Goal: Information Seeking & Learning: Learn about a topic

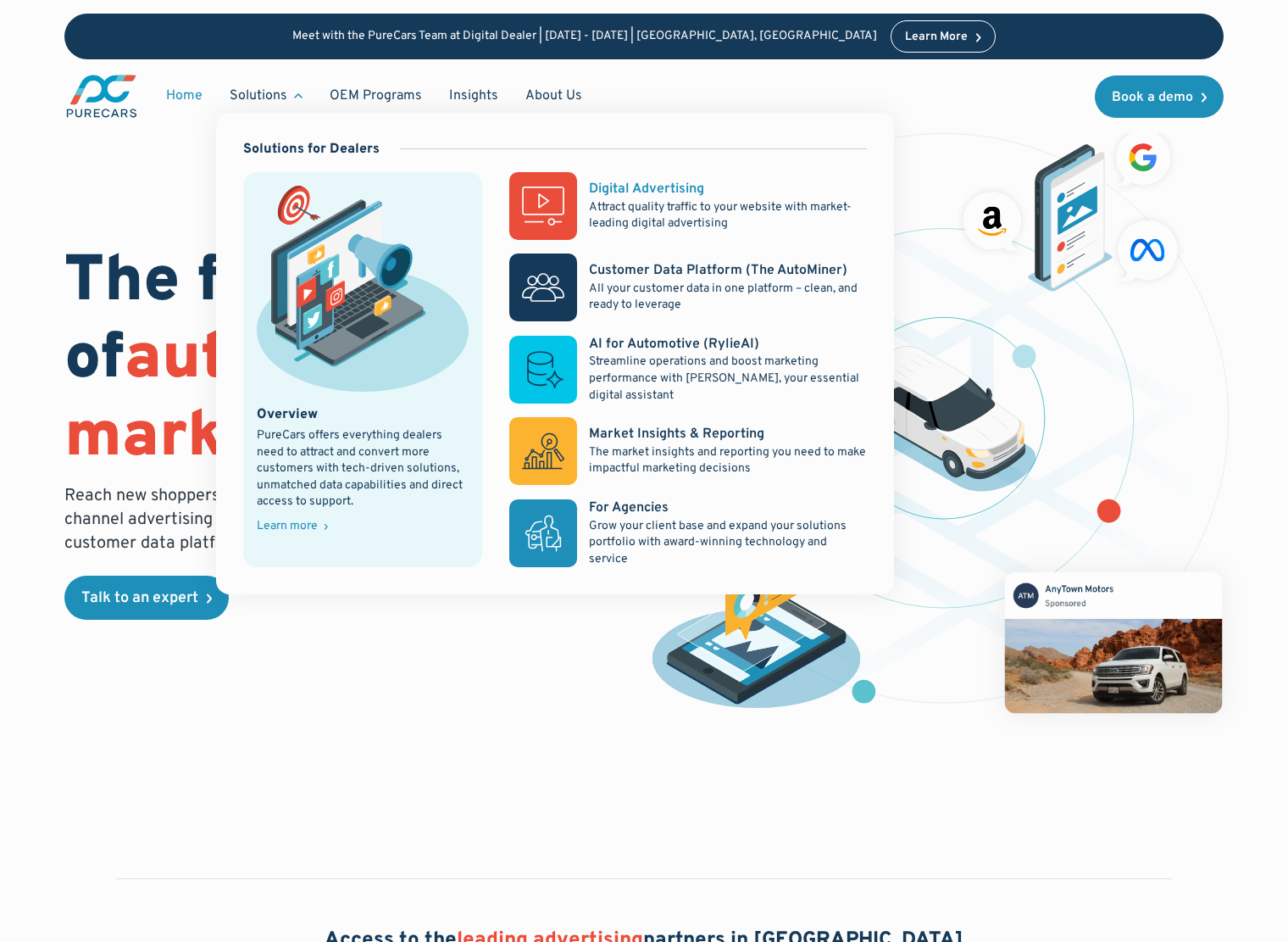
click at [671, 196] on div "Digital Advertising" at bounding box center [647, 189] width 115 height 19
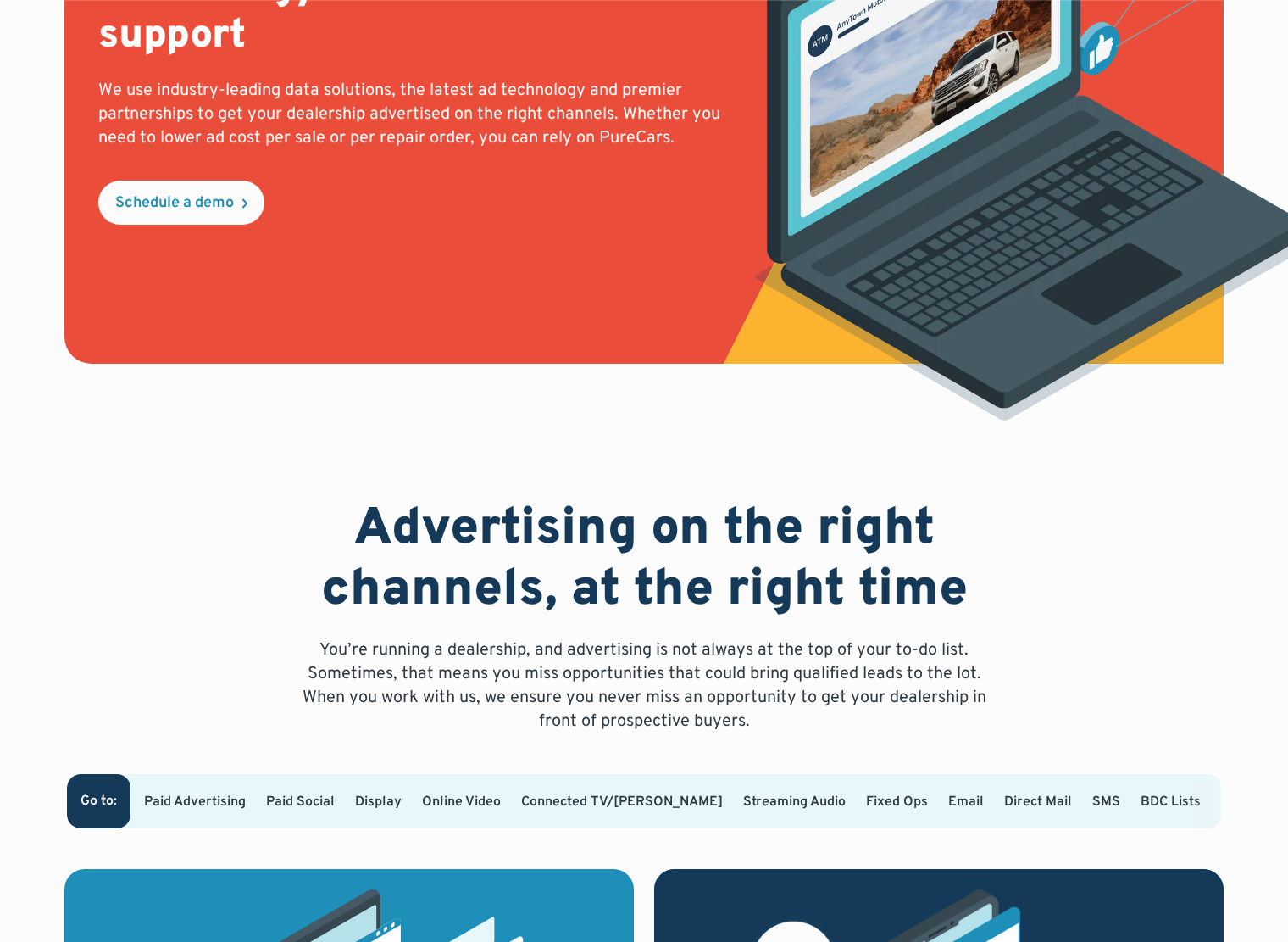
scroll to position [674, 0]
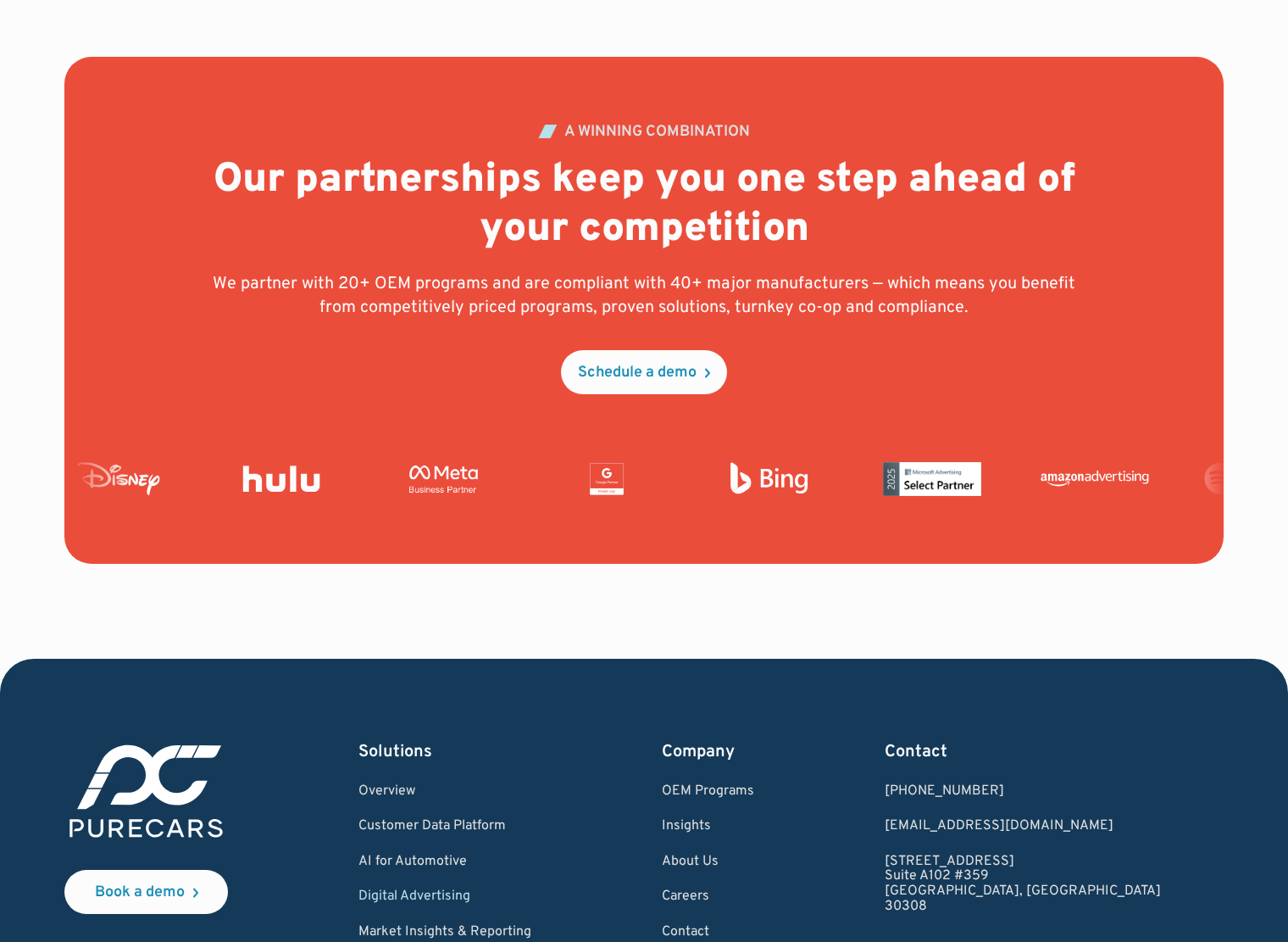
scroll to position [6268, 0]
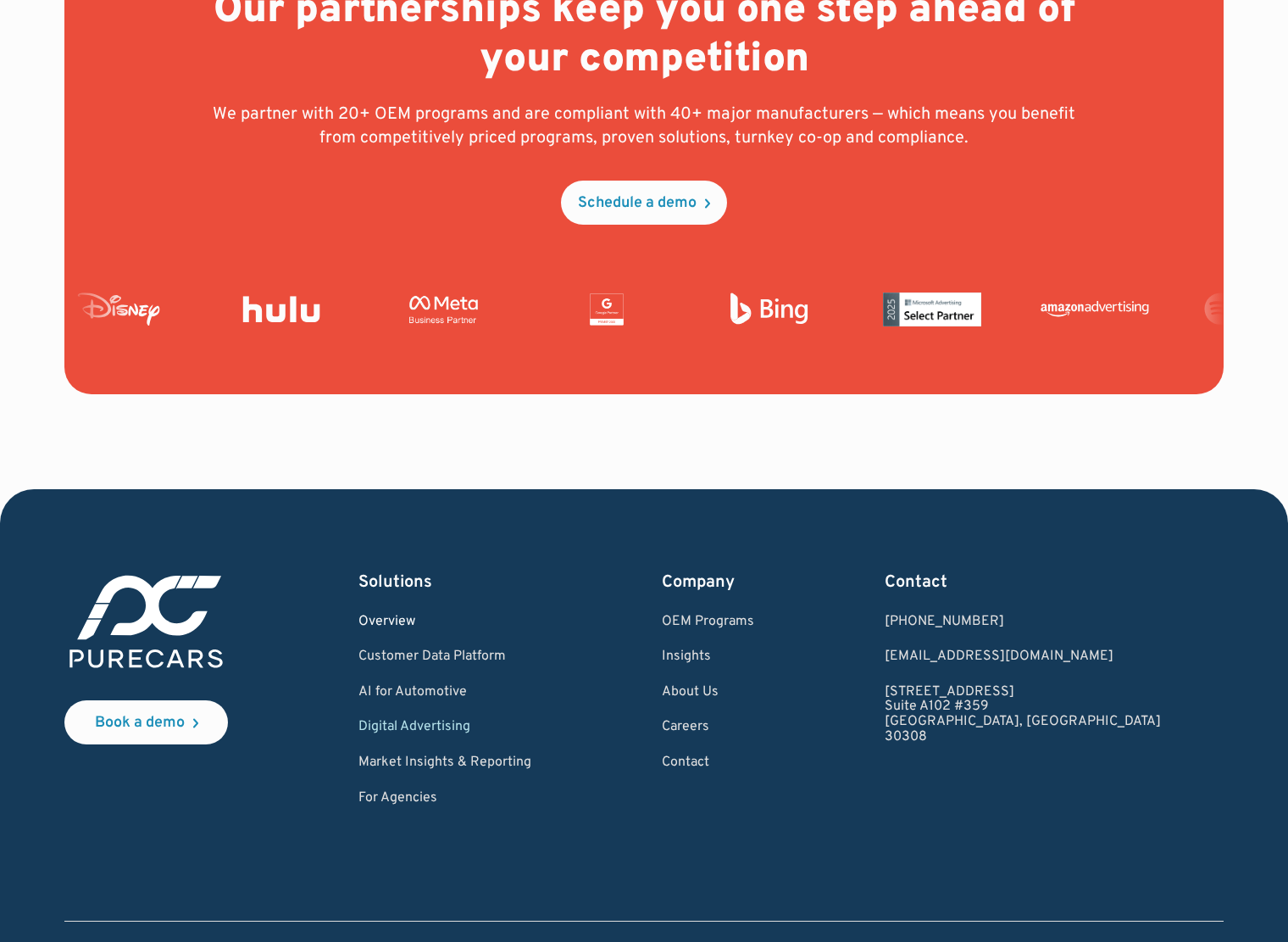
click at [410, 615] on link "Overview" at bounding box center [444, 622] width 173 height 15
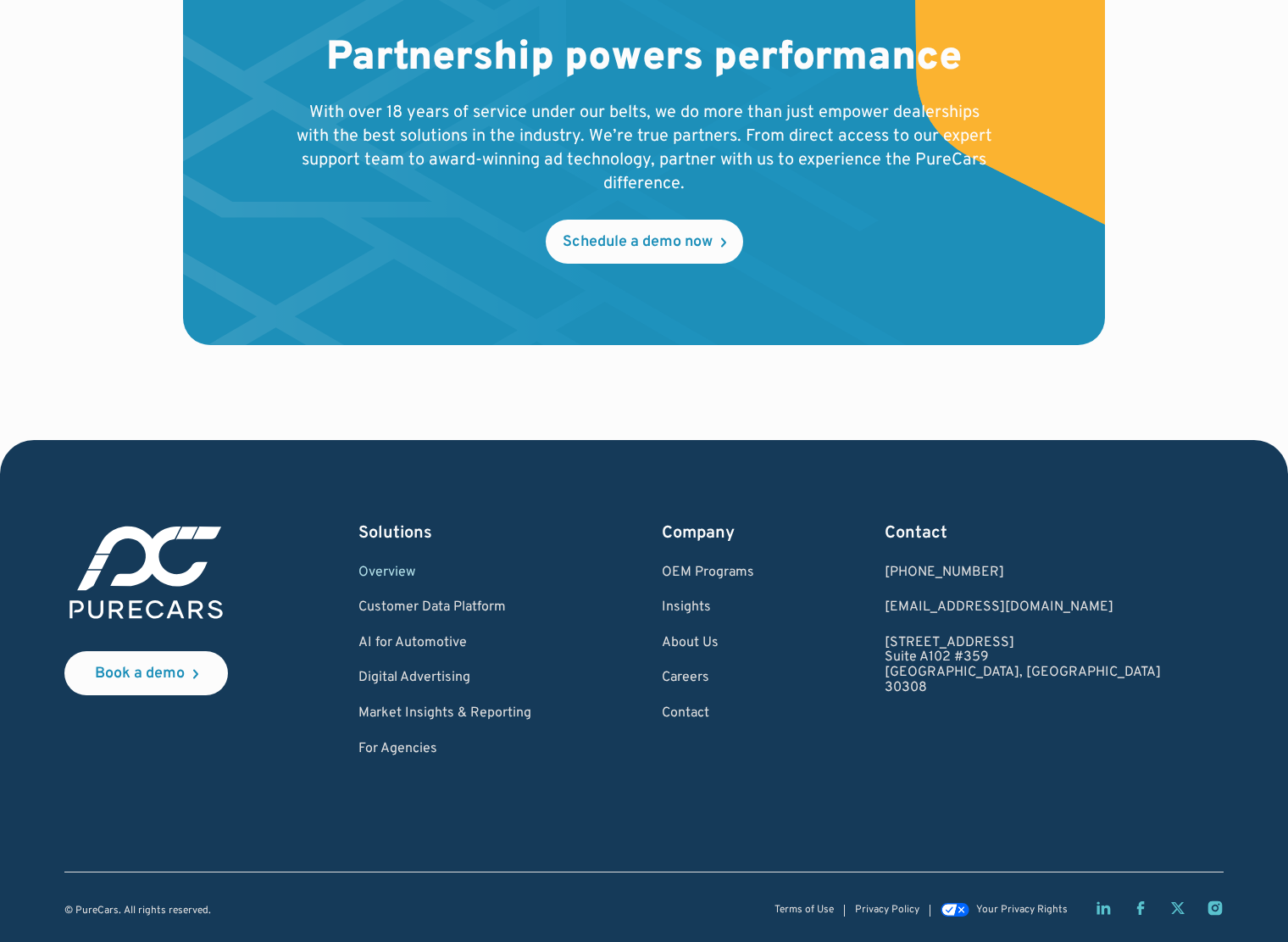
scroll to position [3022, 0]
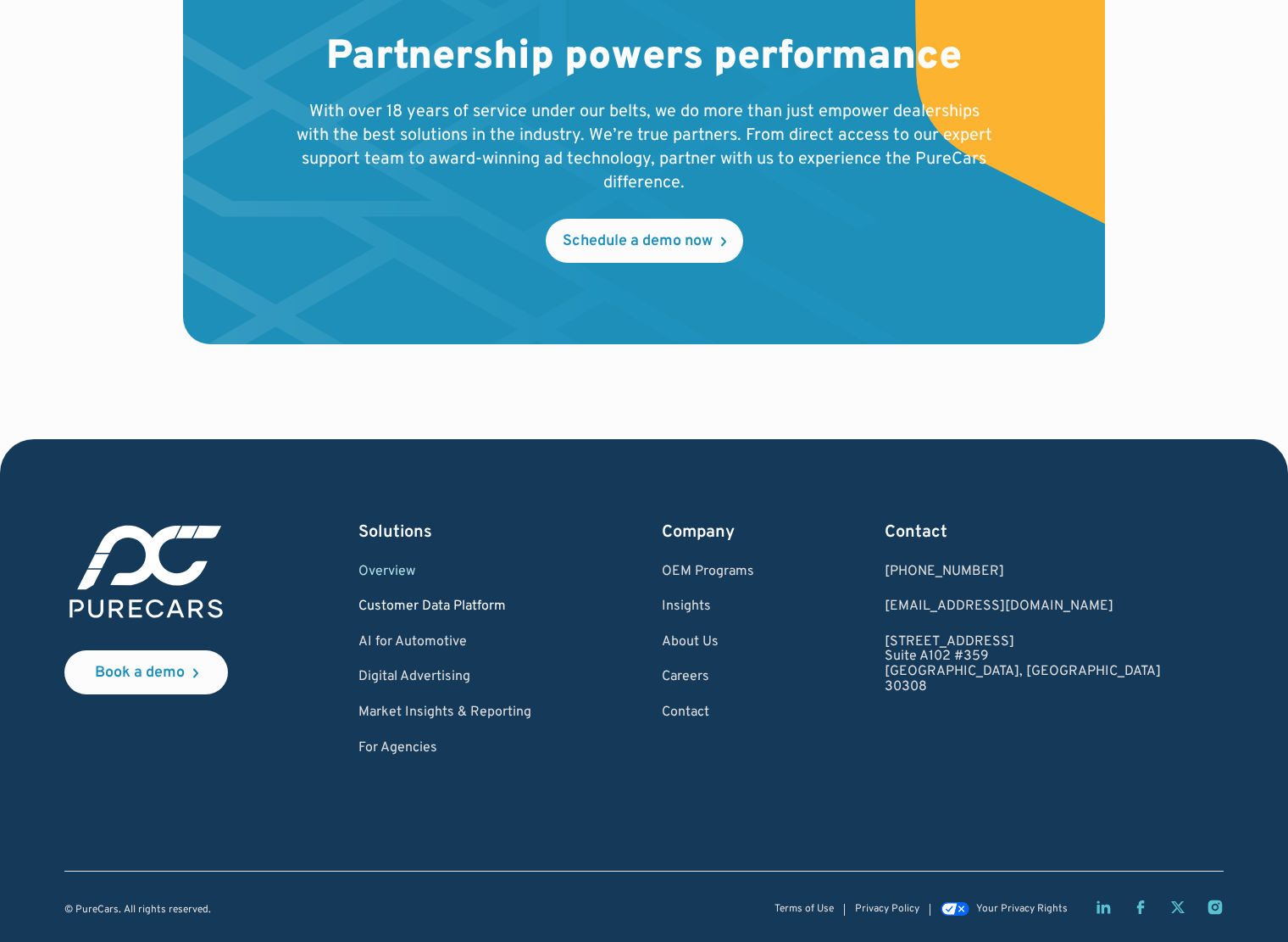
click at [438, 603] on link "Customer Data Platform" at bounding box center [444, 607] width 173 height 15
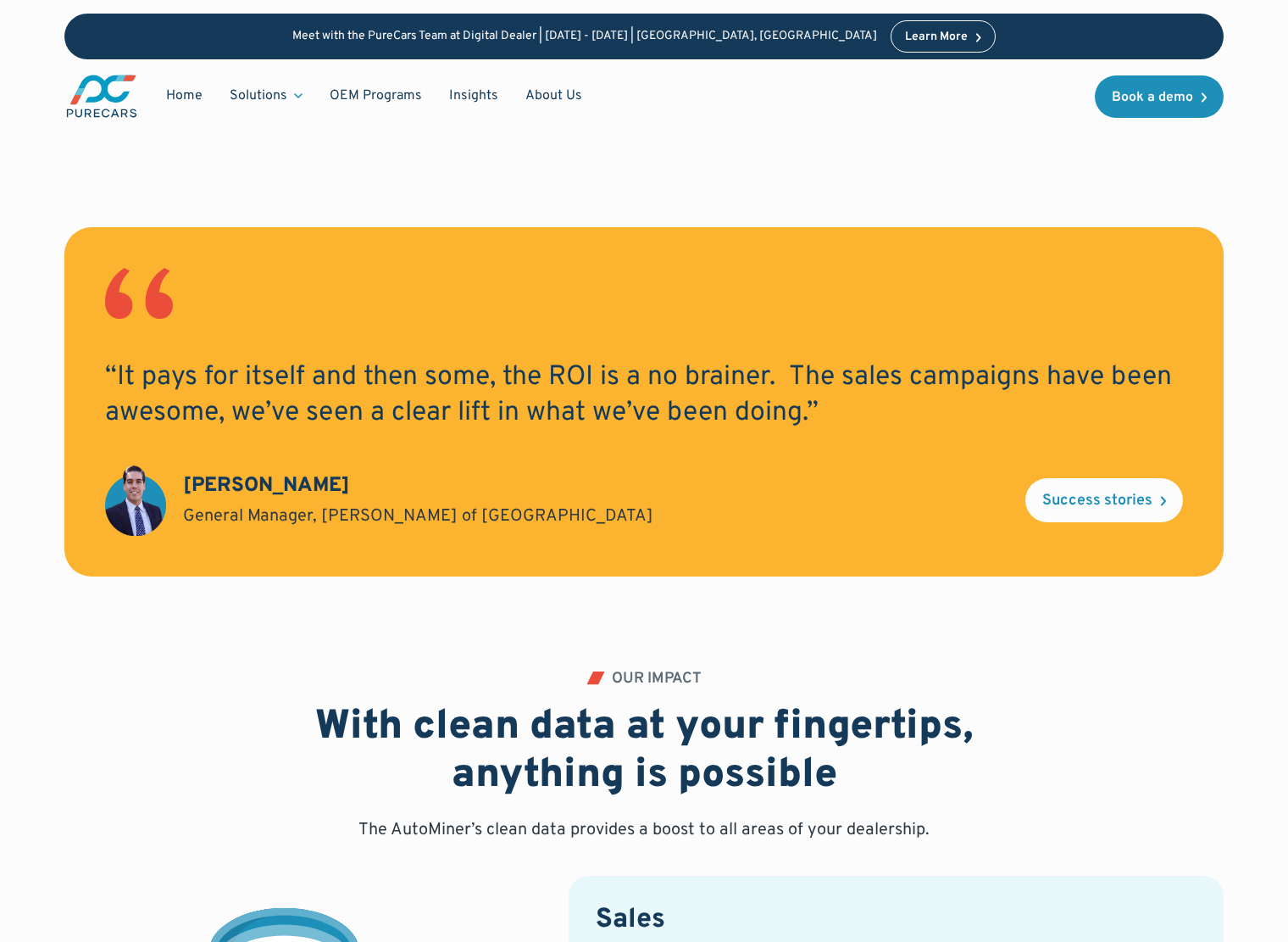
scroll to position [2454, 0]
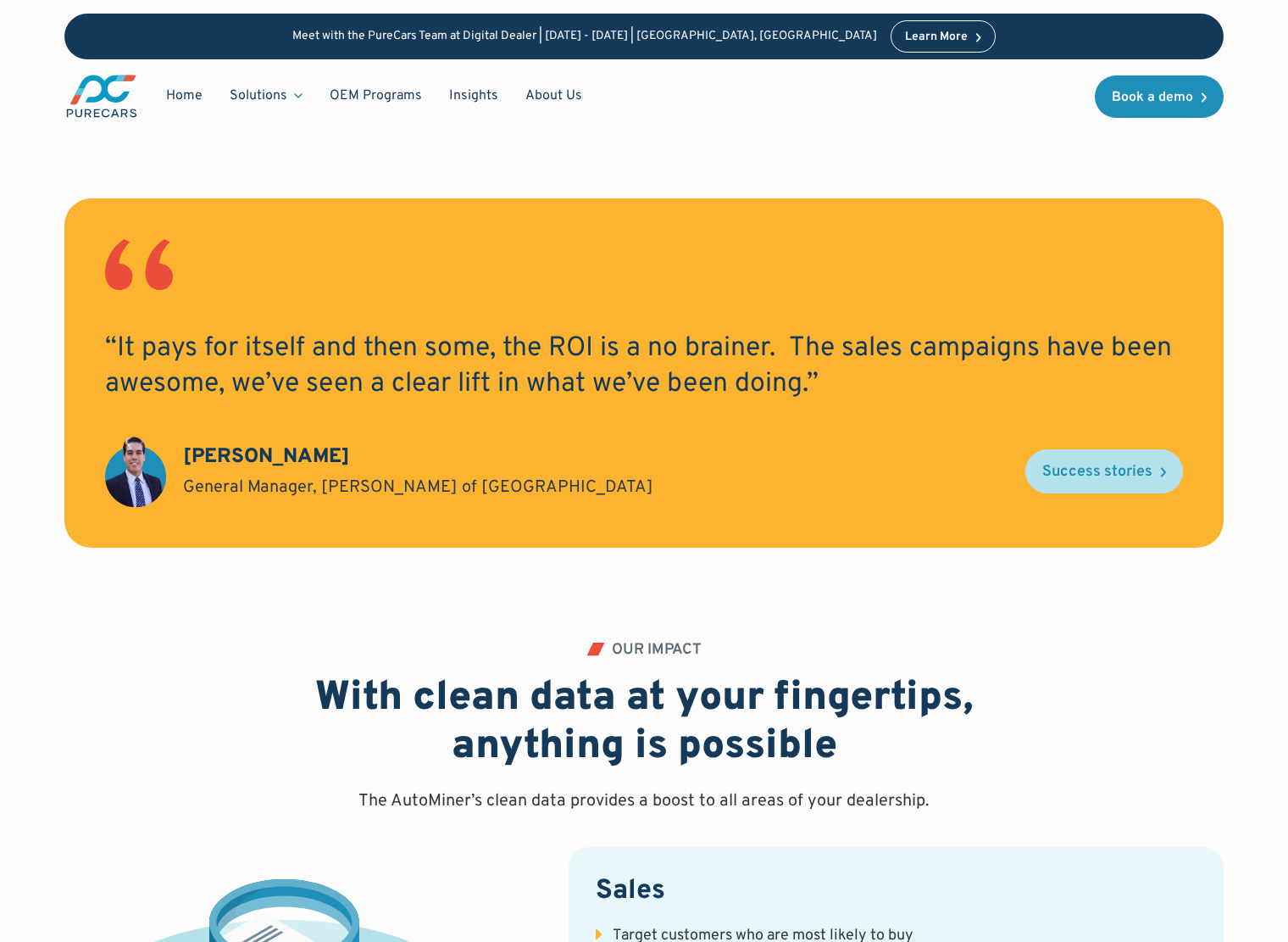
click at [1098, 464] on div "Success stories" at bounding box center [1097, 472] width 110 height 15
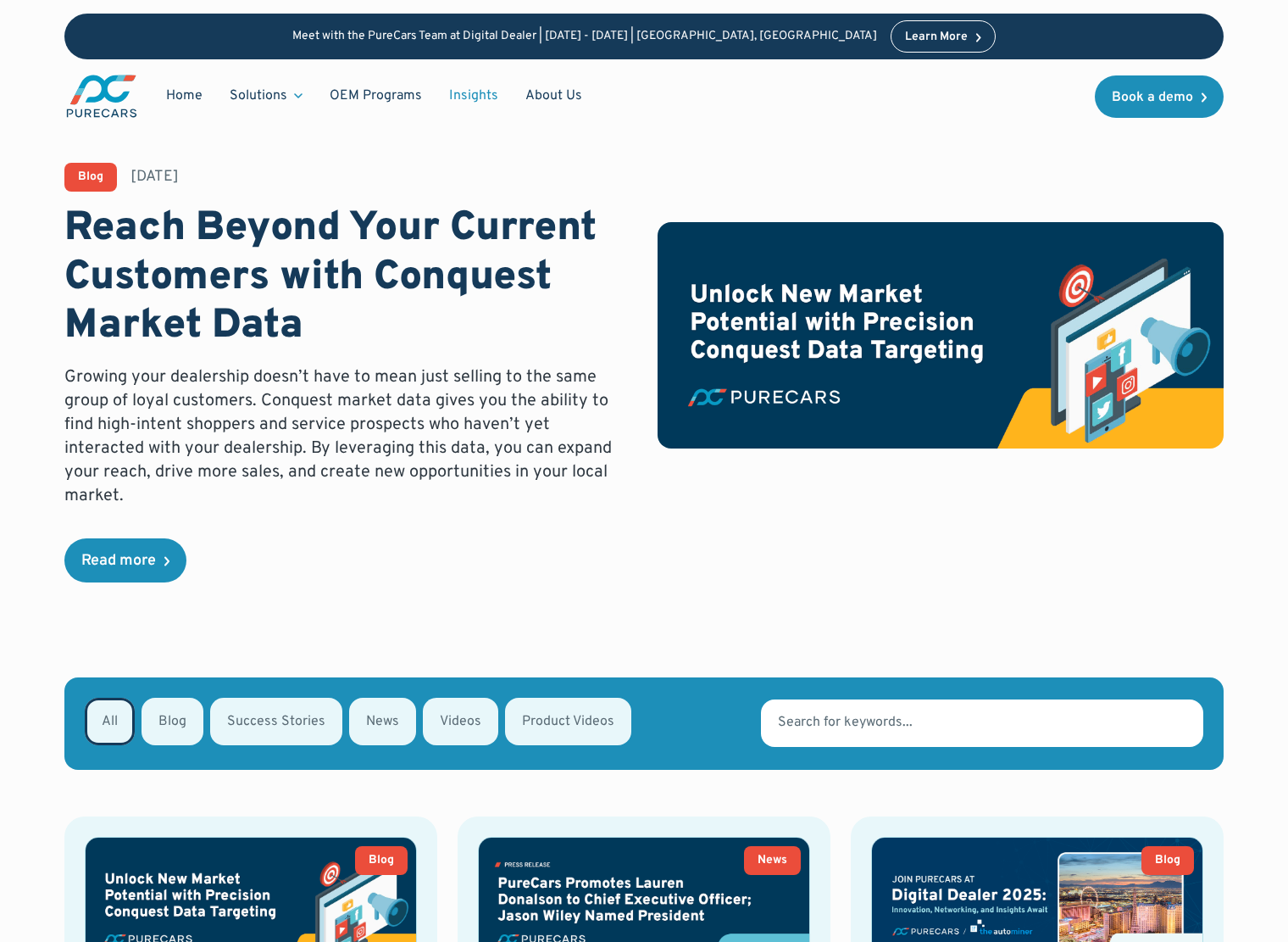
radio input "true"
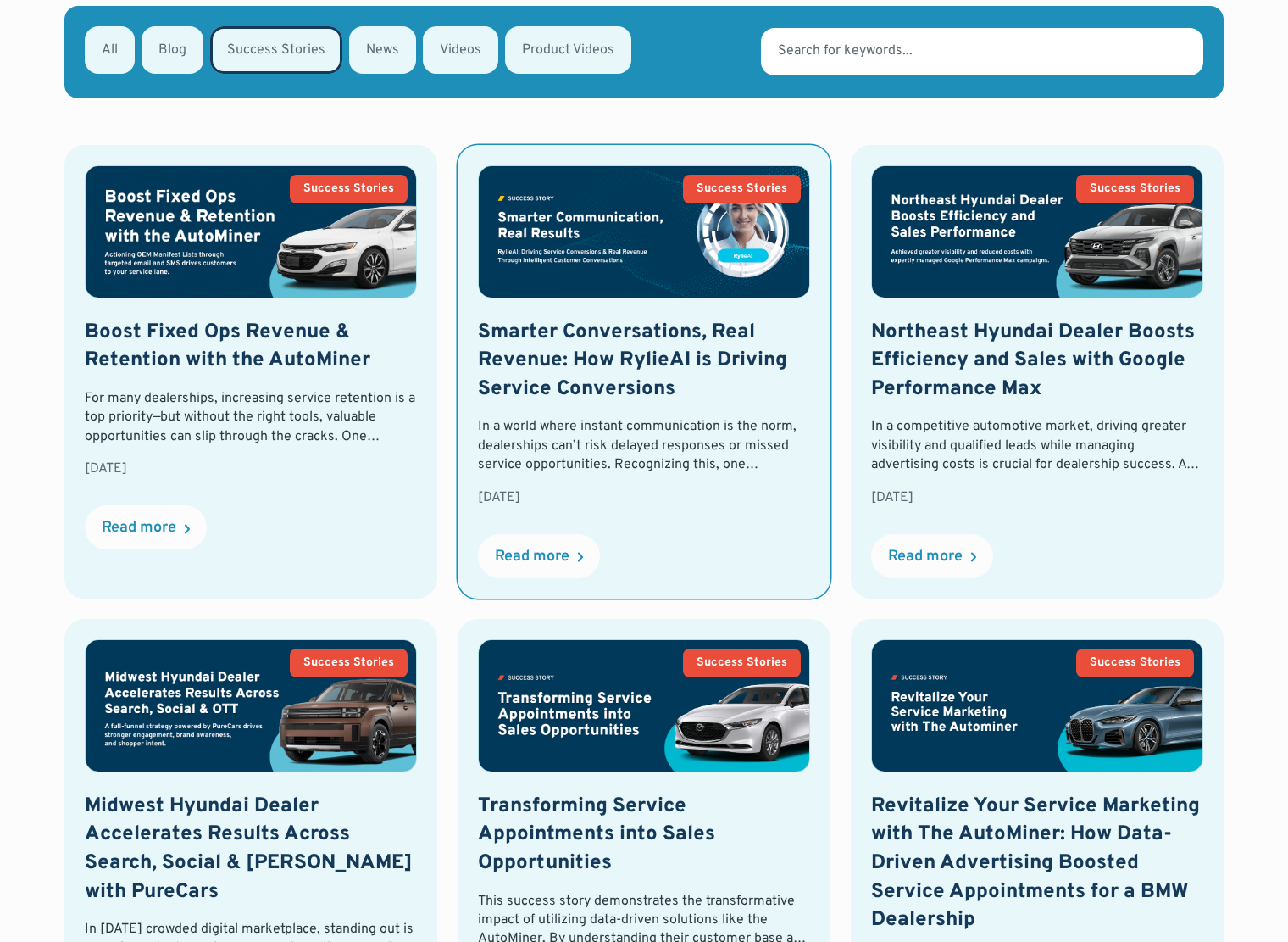
scroll to position [677, 0]
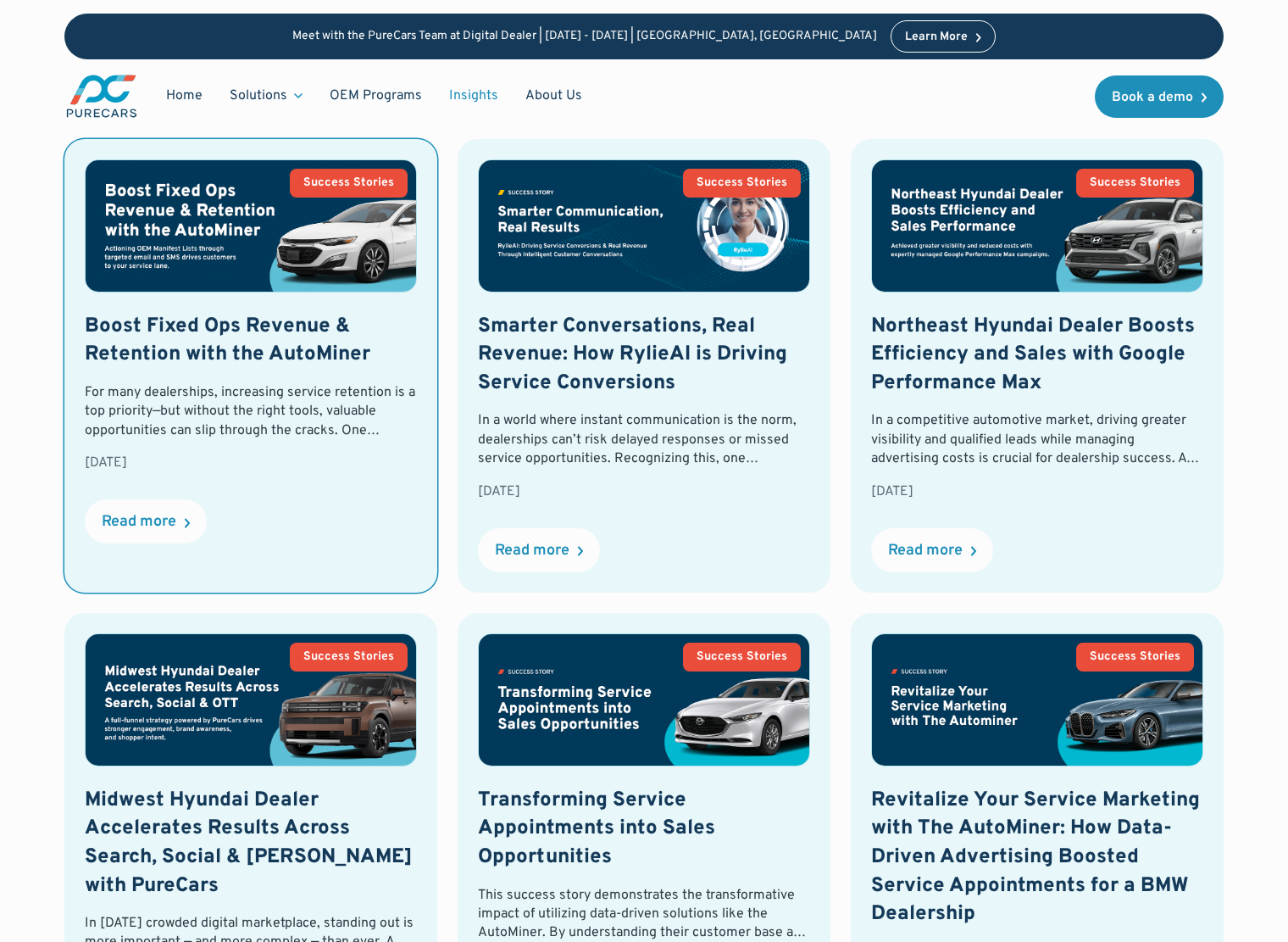
click at [312, 427] on div "For many dealerships, increasing service retention is a top priority—but withou…" at bounding box center [251, 411] width 332 height 57
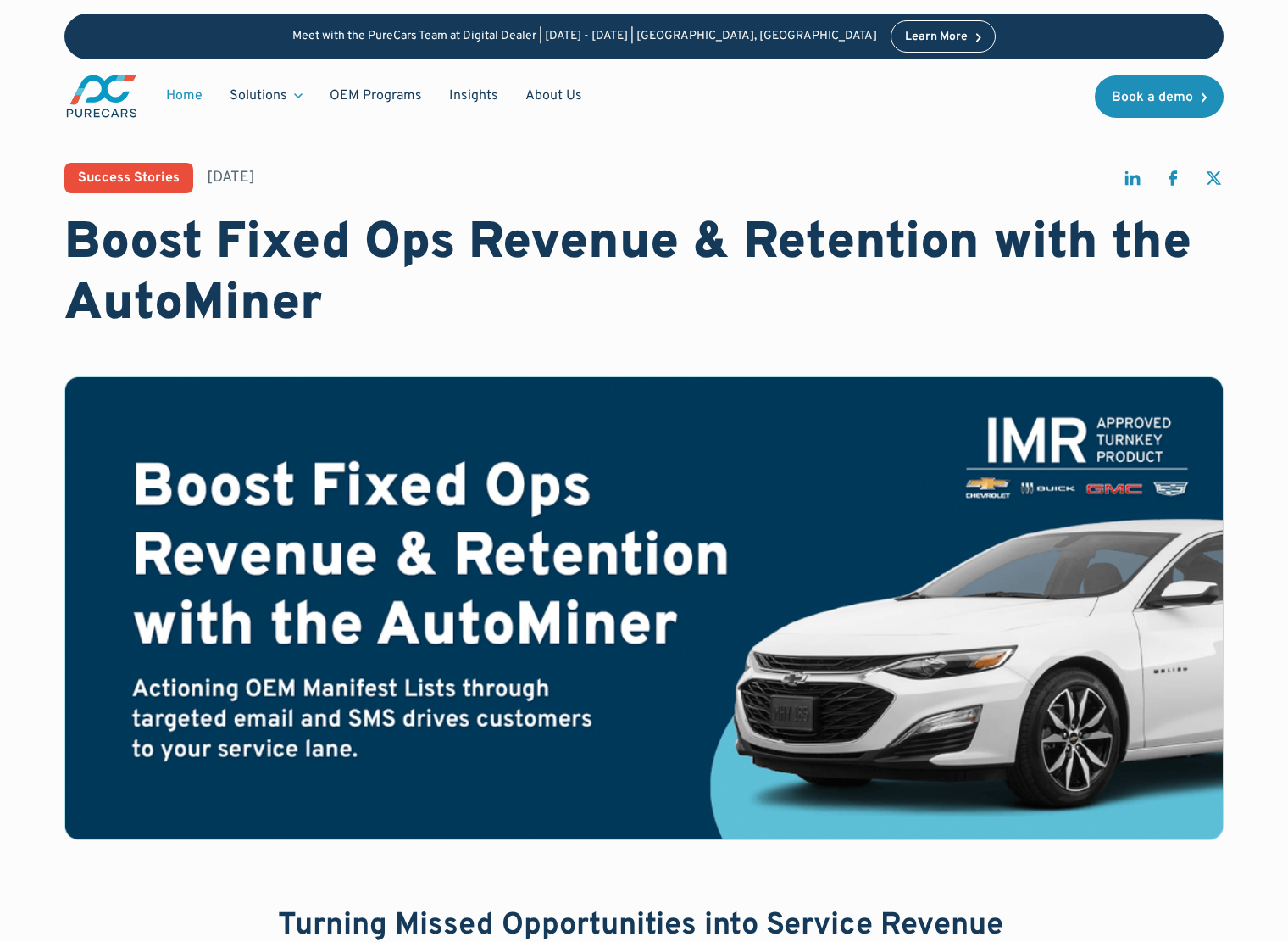
click at [186, 96] on link "Home" at bounding box center [183, 96] width 63 height 32
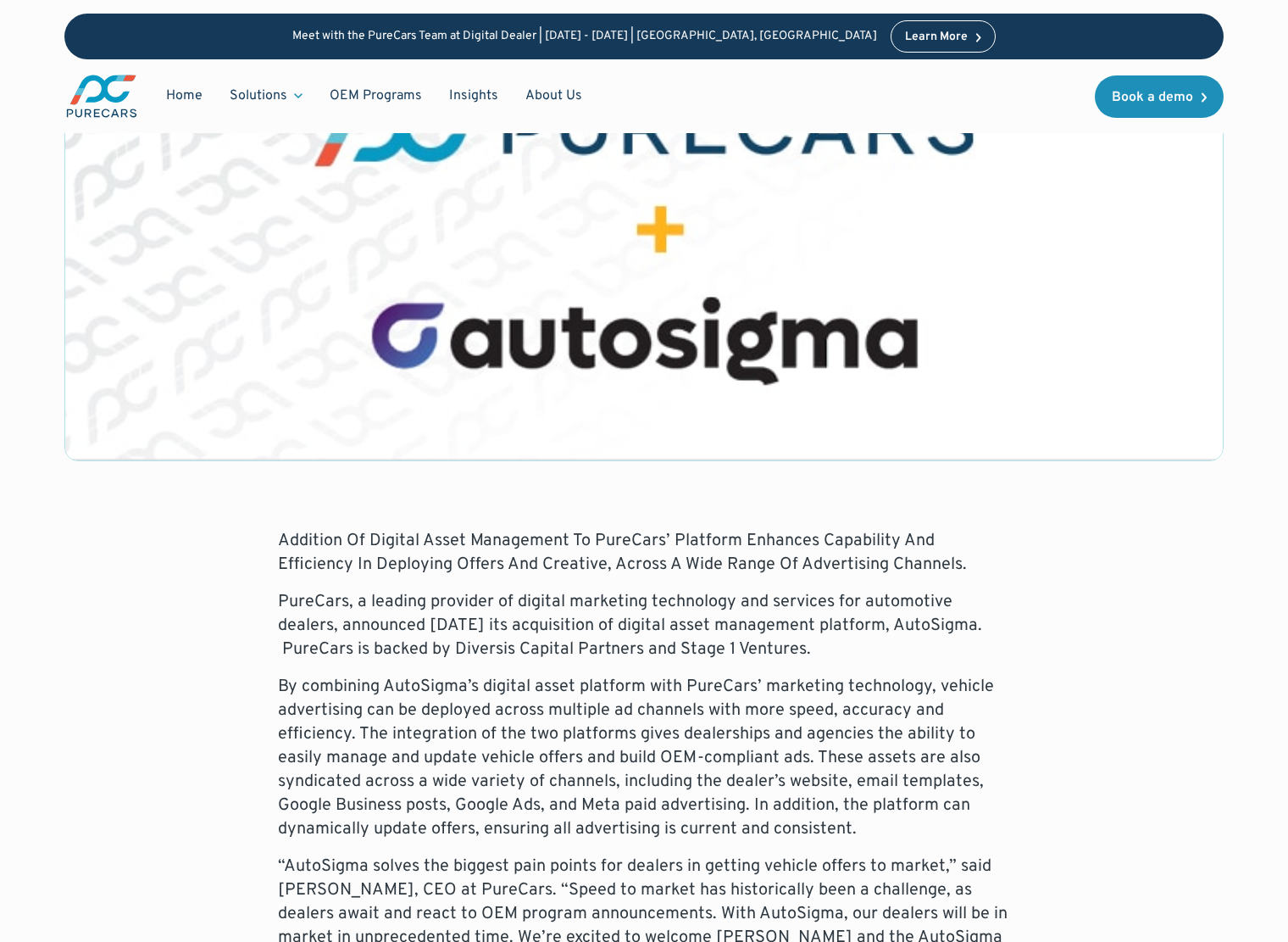
scroll to position [339, 0]
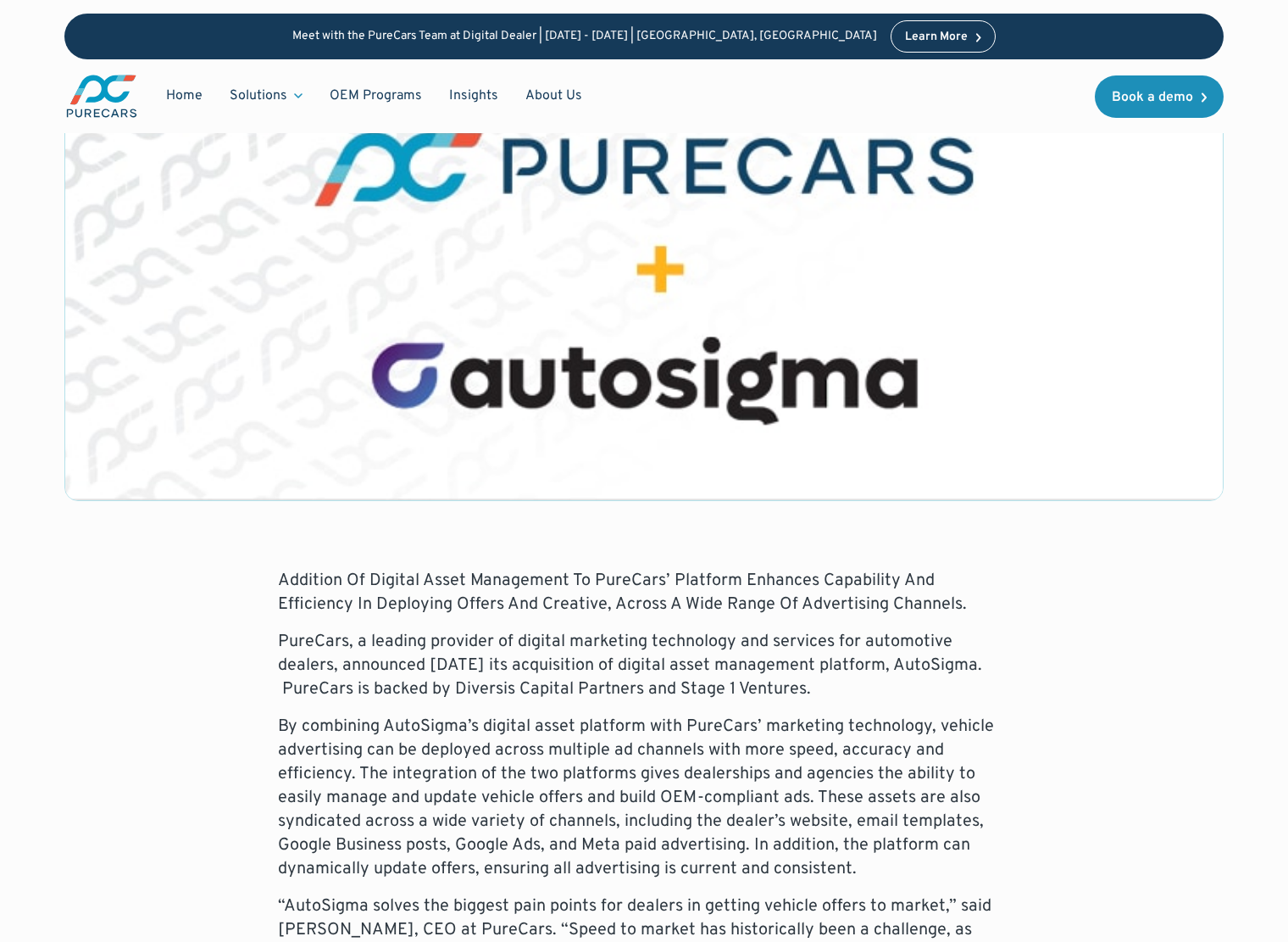
drag, startPoint x: 1055, startPoint y: 507, endPoint x: 916, endPoint y: 501, distance: 139.1
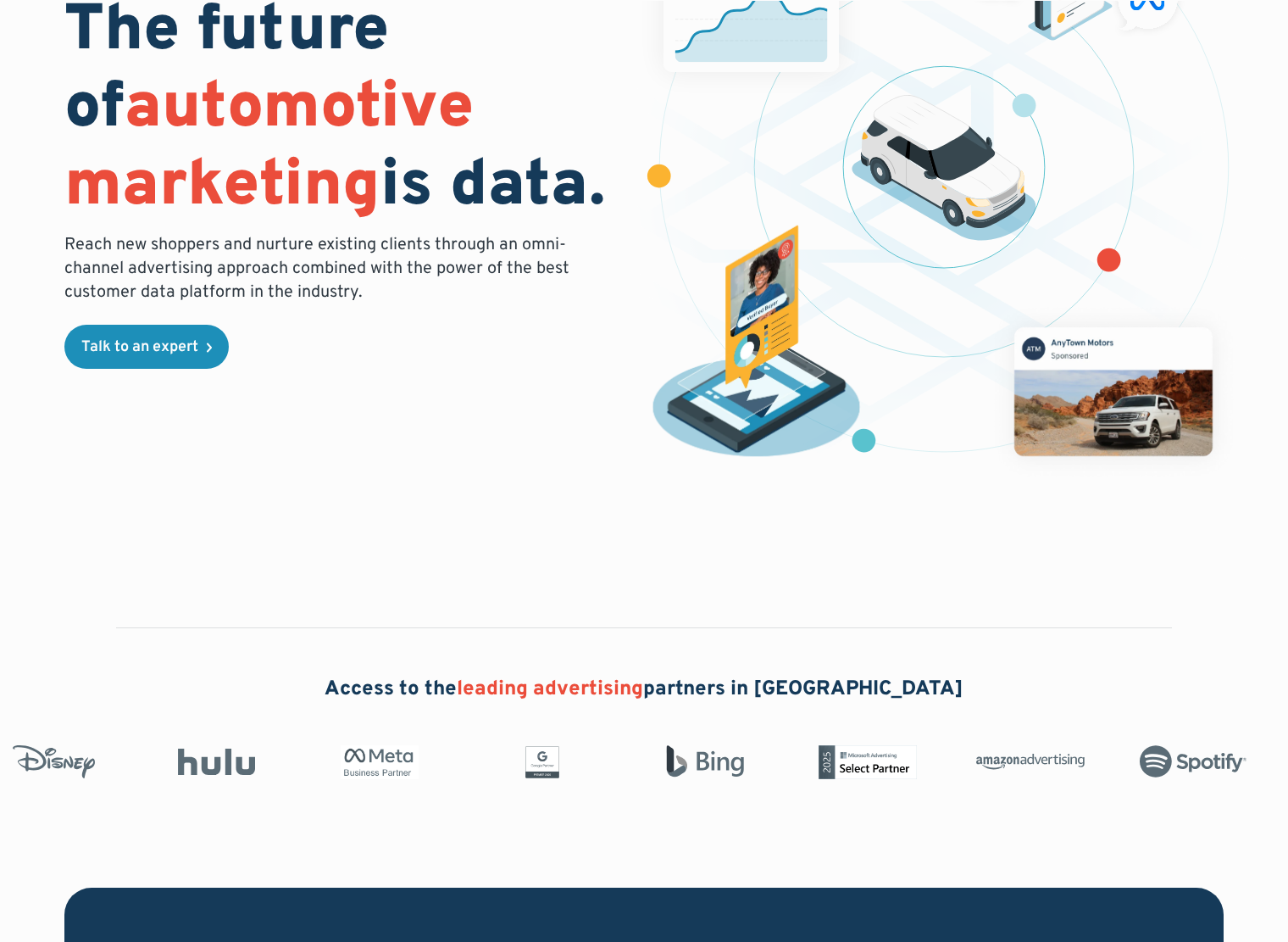
scroll to position [505, 0]
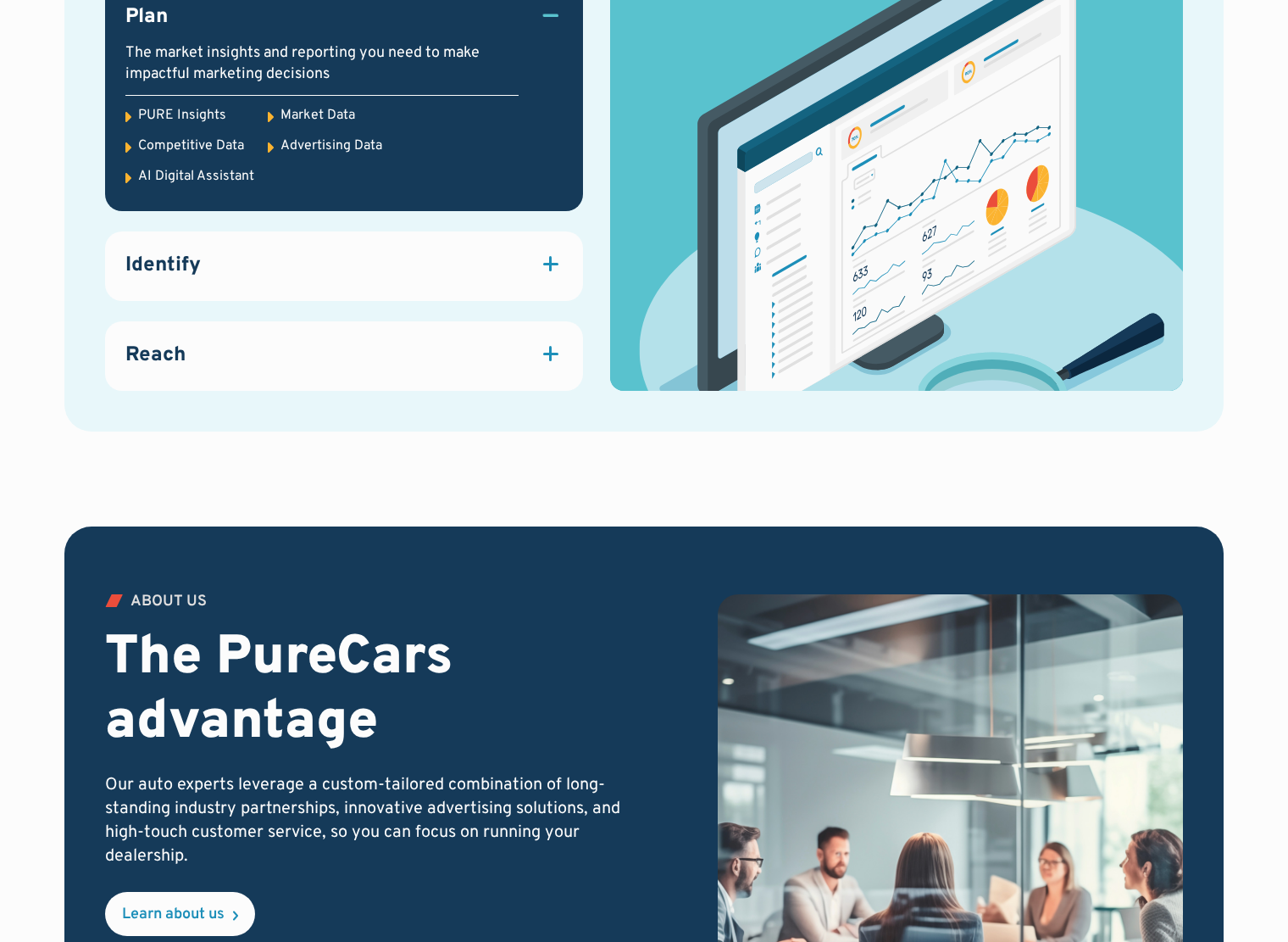
click at [359, 281] on div "Identify" at bounding box center [344, 266] width 437 height 28
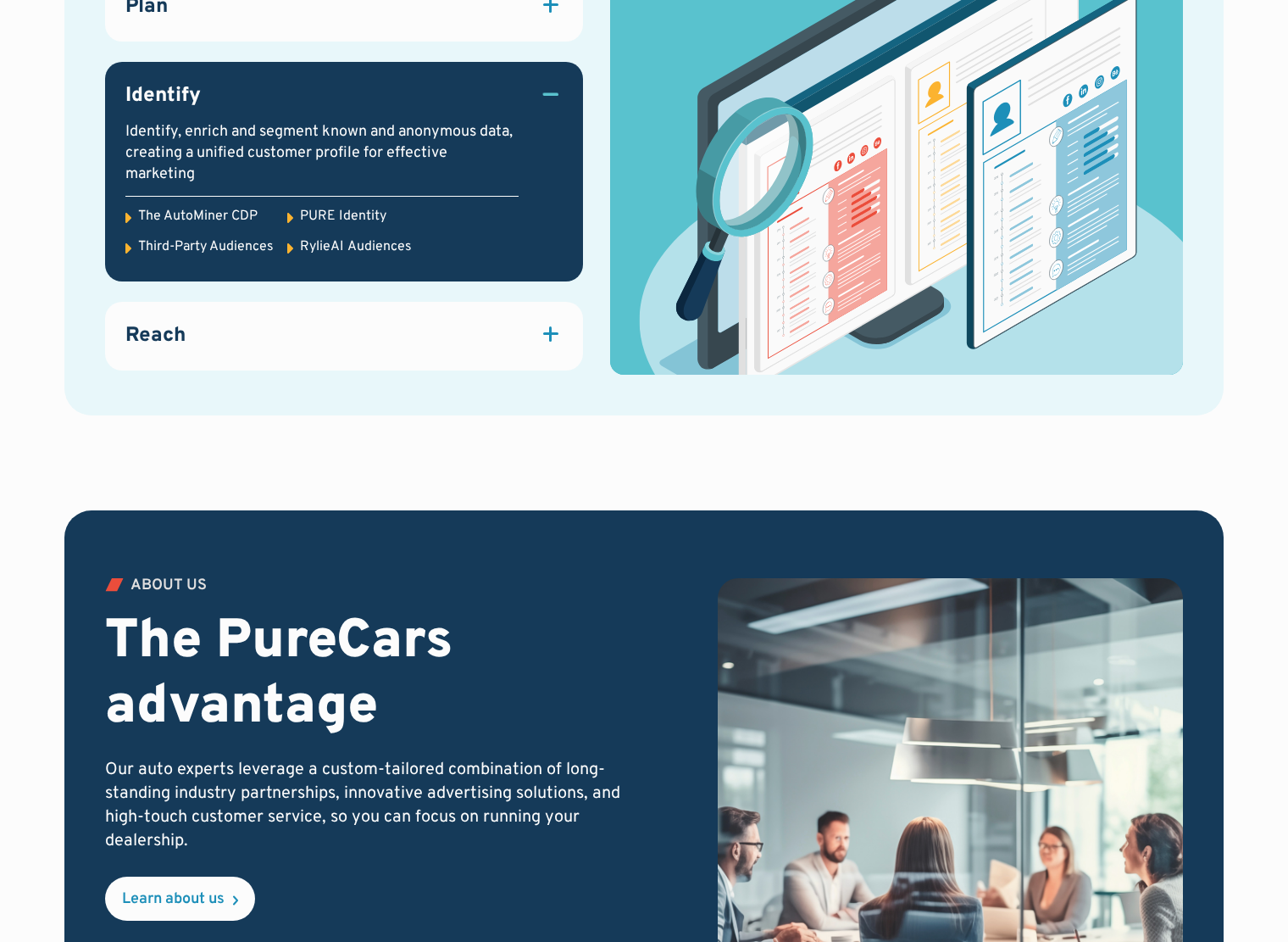
click at [356, 330] on div "Reach" at bounding box center [344, 337] width 437 height 28
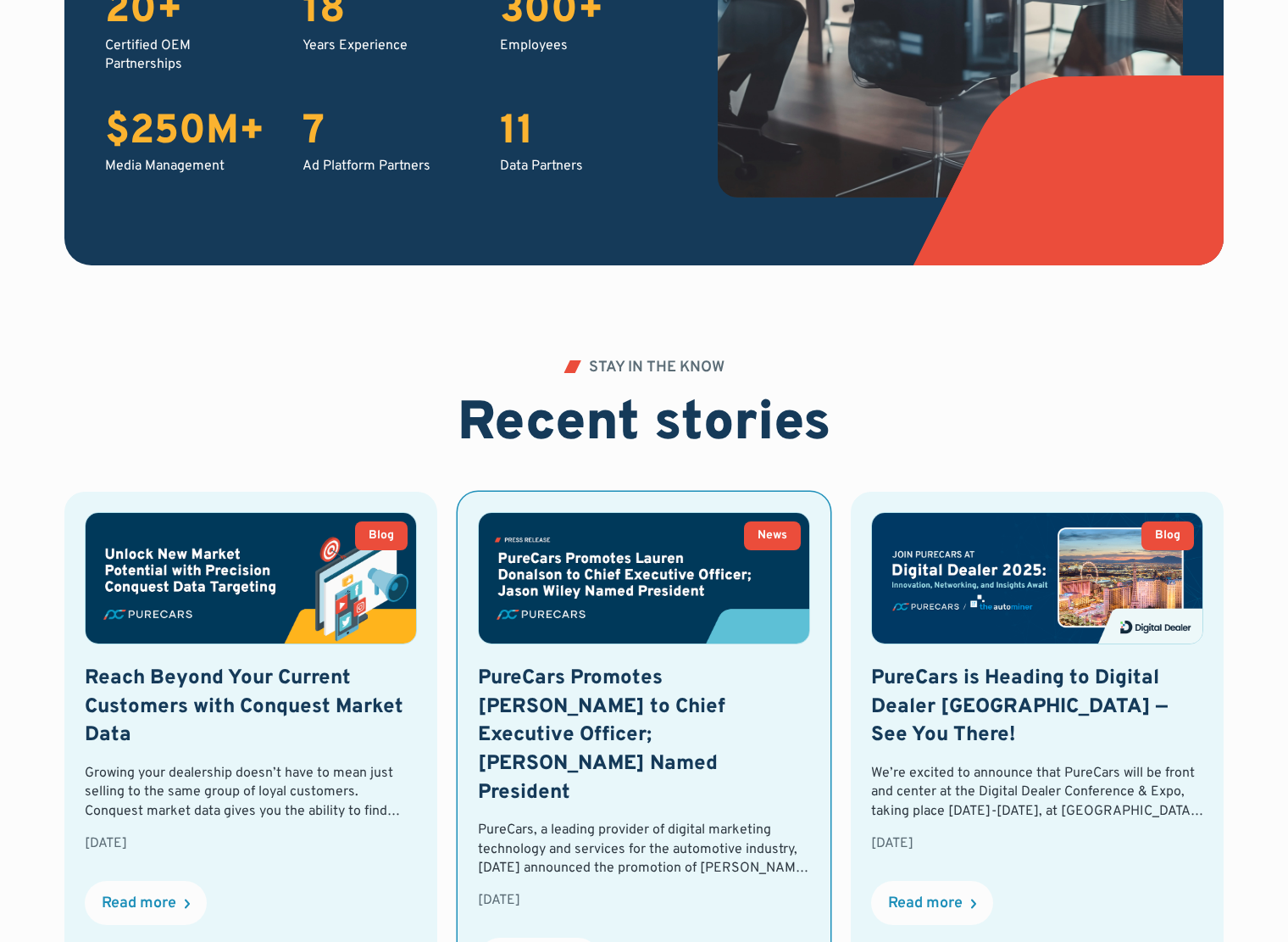
scroll to position [3641, 0]
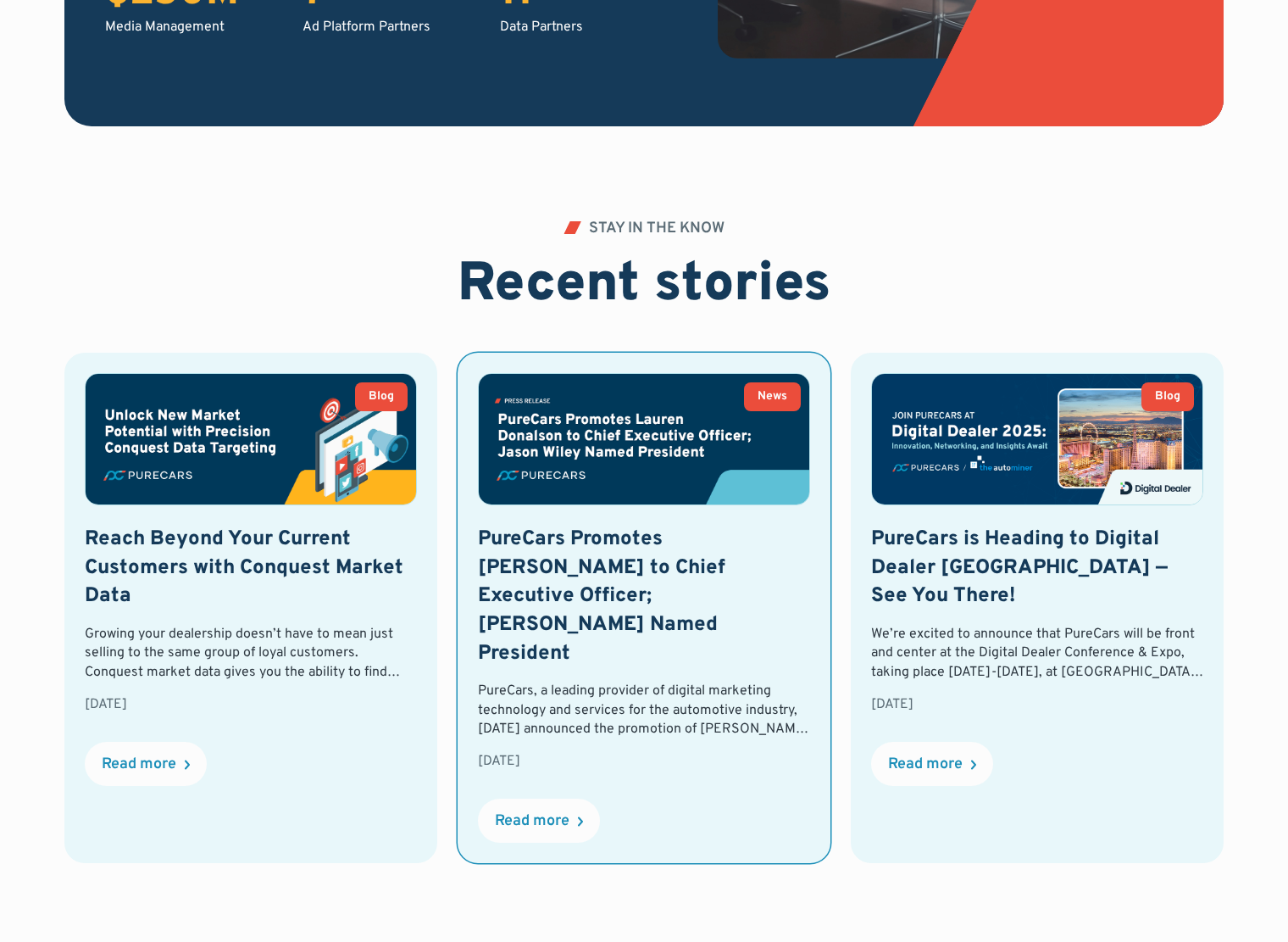
click at [665, 593] on h3 "PureCars Promotes [PERSON_NAME] to Chief Executive Officer; [PERSON_NAME] Named…" at bounding box center [643, 597] width 332 height 143
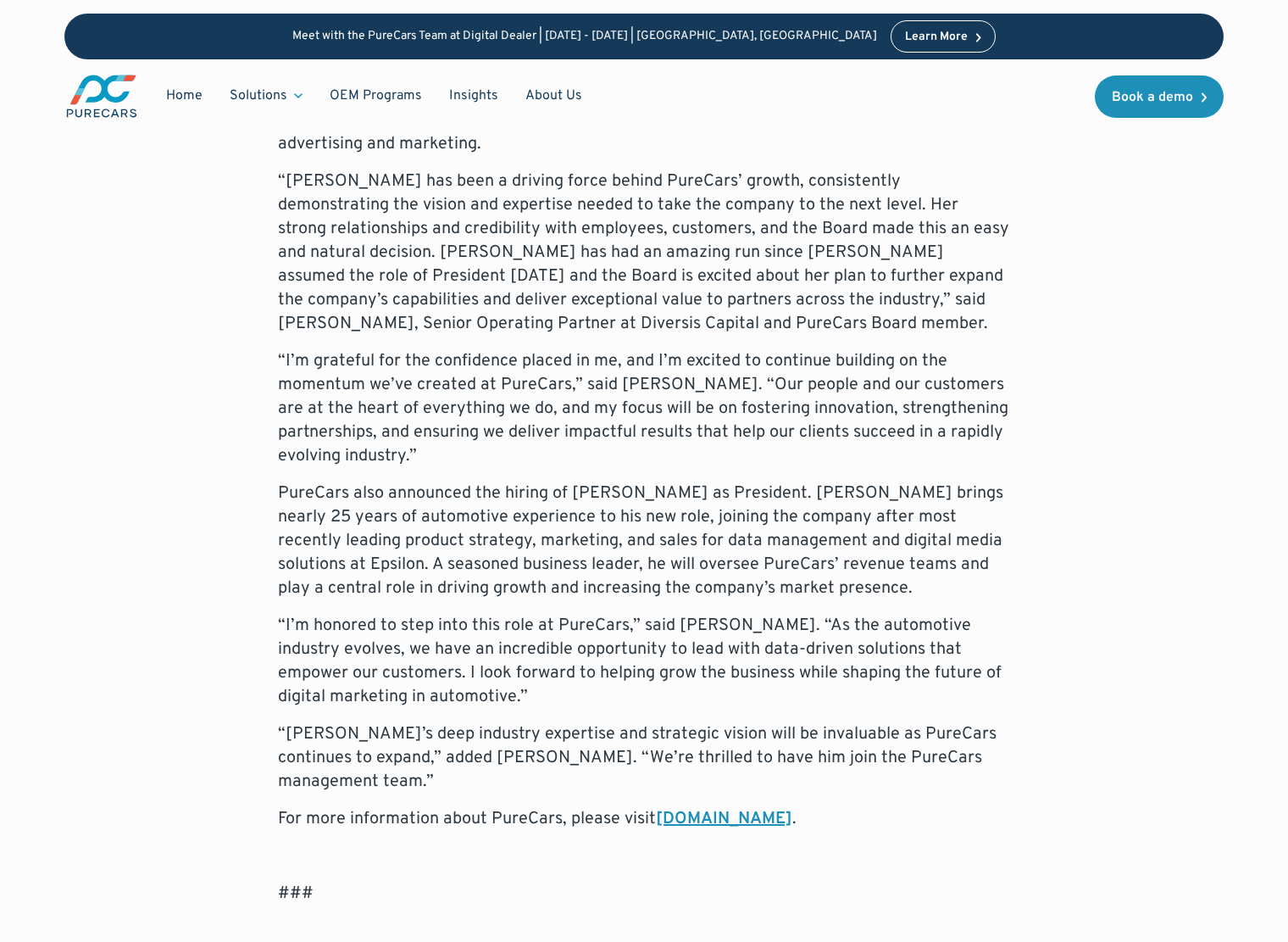
scroll to position [1017, 0]
click at [997, 372] on p "“I’m grateful for the confidence placed in me, and I’m excited to continue buil…" at bounding box center [644, 407] width 732 height 118
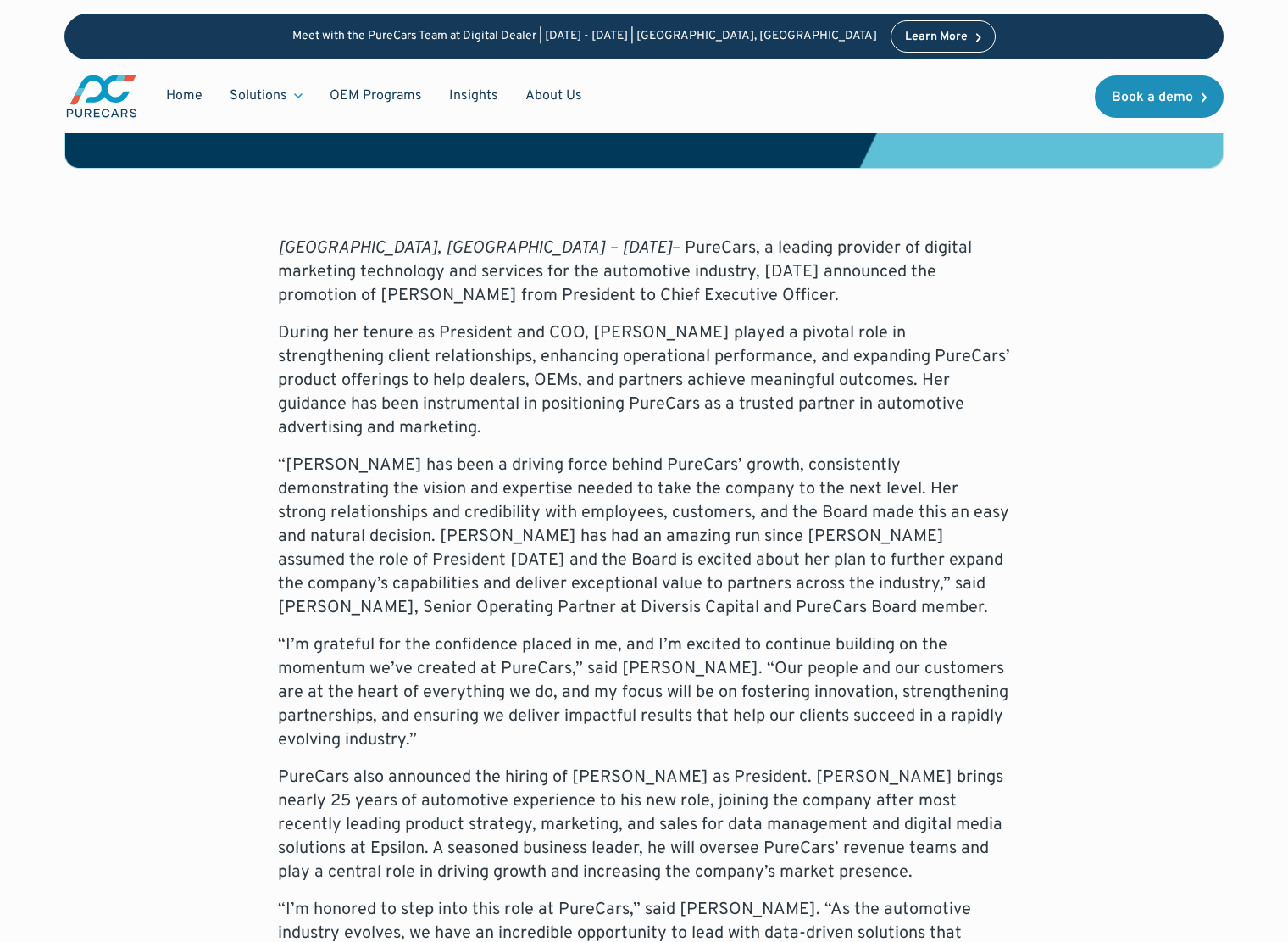
scroll to position [762, 0]
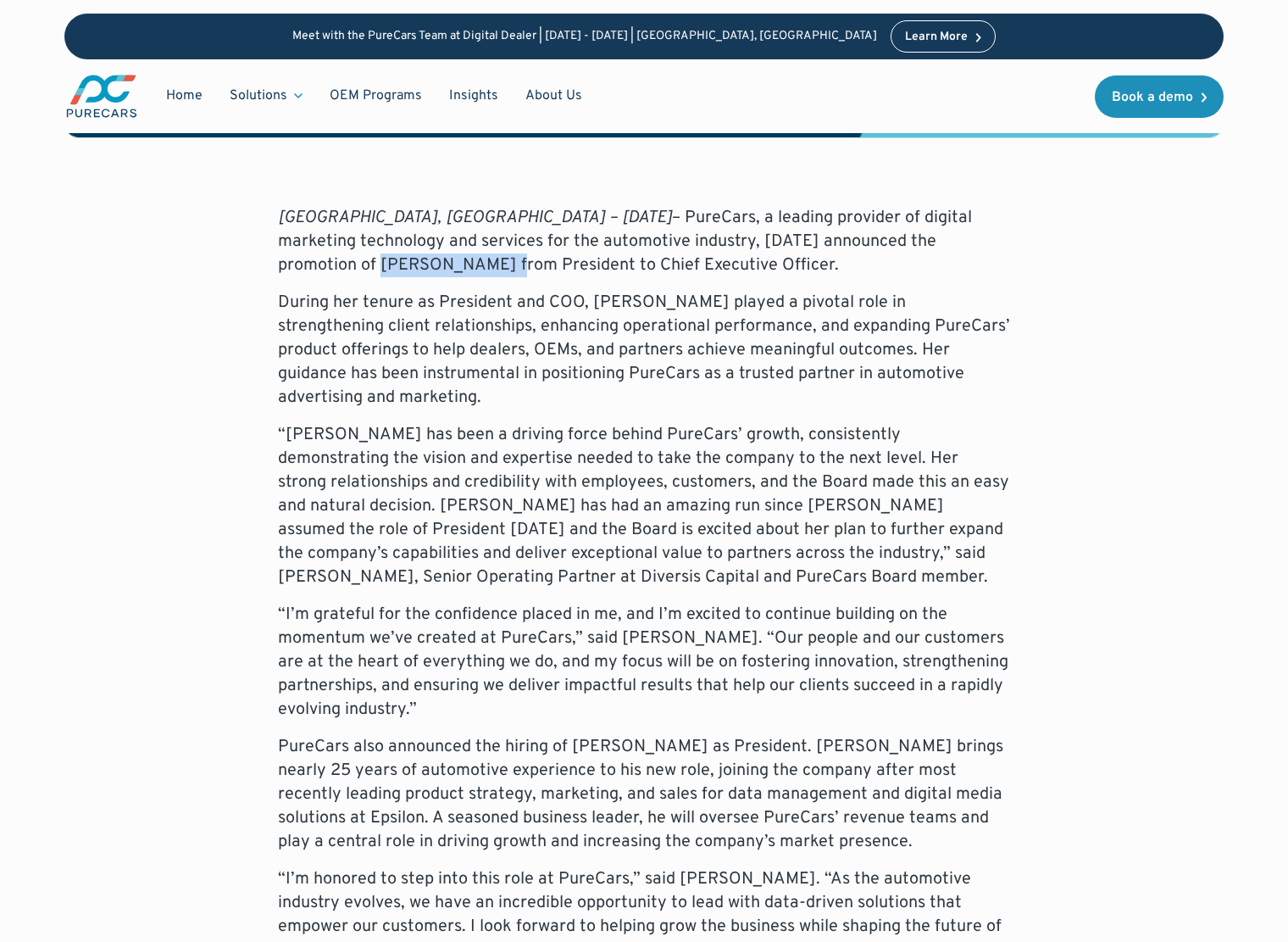
drag, startPoint x: 858, startPoint y: 240, endPoint x: 983, endPoint y: 237, distance: 125.0
click at [983, 237] on p "[GEOGRAPHIC_DATA], [GEOGRAPHIC_DATA] – [DATE] – PureCars, a leading provider of…" at bounding box center [644, 241] width 732 height 71
copy p "[PERSON_NAME]"
